Goal: Task Accomplishment & Management: Complete application form

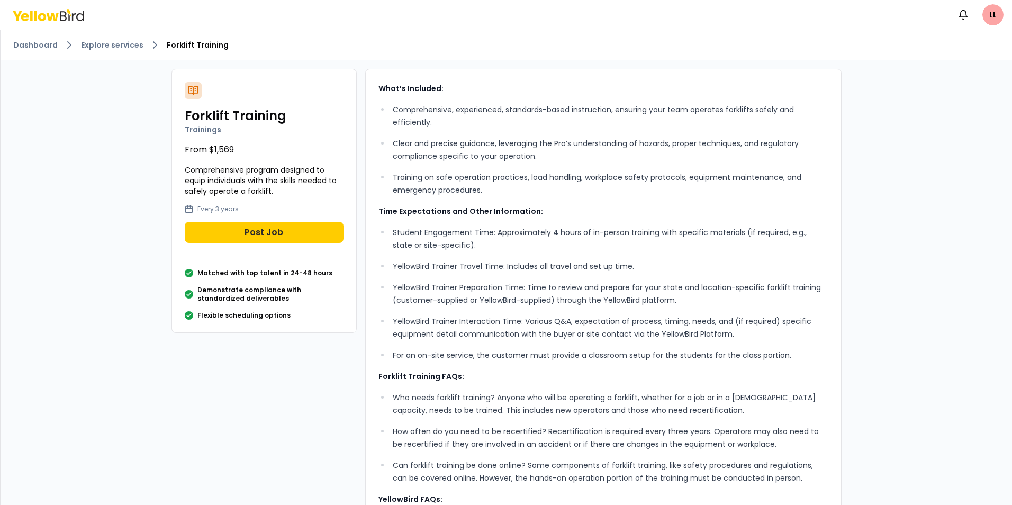
click at [32, 44] on link "Dashboard" at bounding box center [35, 45] width 44 height 11
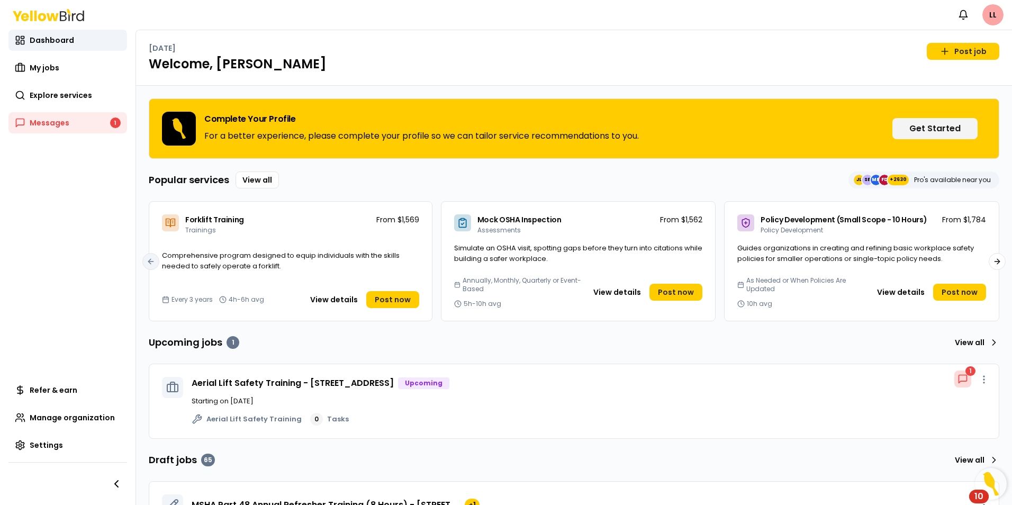
click at [55, 95] on span "Explore services" at bounding box center [61, 95] width 62 height 11
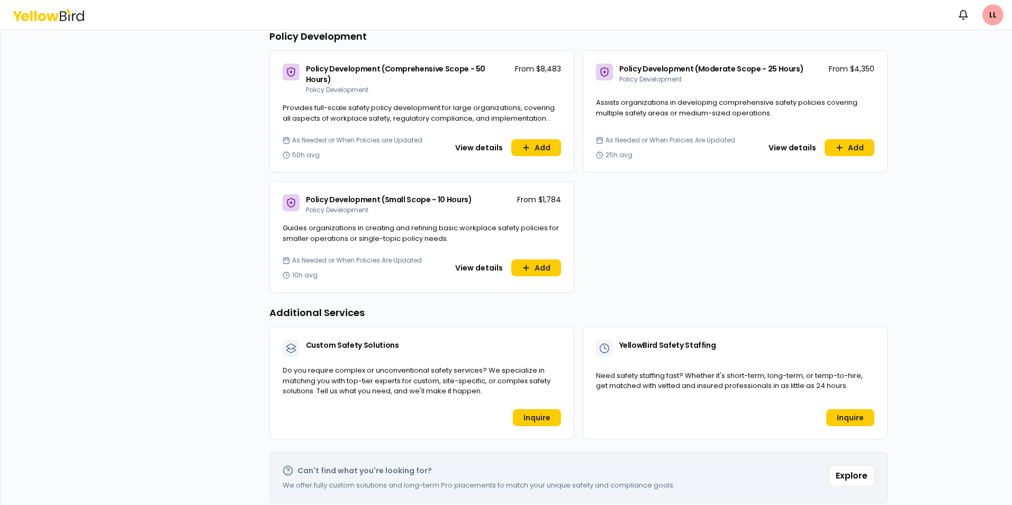
scroll to position [667, 0]
click at [529, 409] on link "Inquire" at bounding box center [537, 417] width 48 height 17
